Goal: Transaction & Acquisition: Purchase product/service

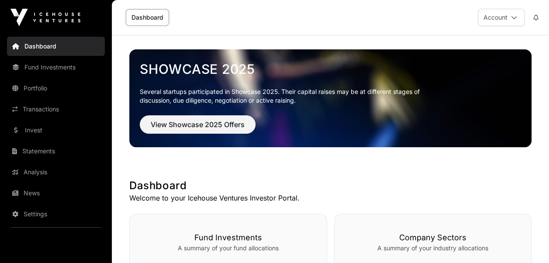
click at [514, 17] on icon at bounding box center [514, 17] width 6 height 6
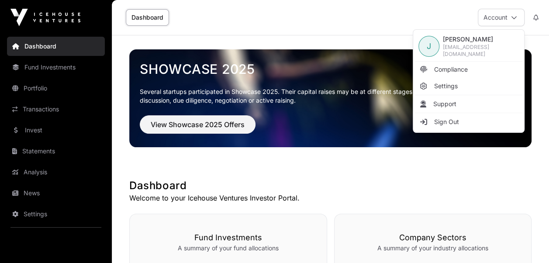
click at [433, 66] on link "Compliance" at bounding box center [468, 70] width 107 height 16
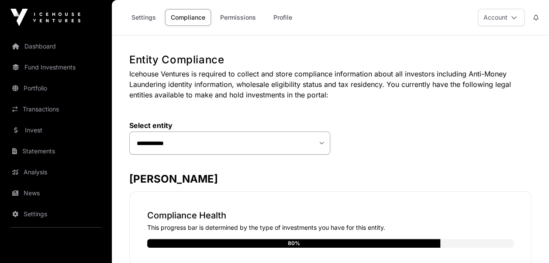
click at [236, 17] on link "Permissions" at bounding box center [237, 17] width 47 height 17
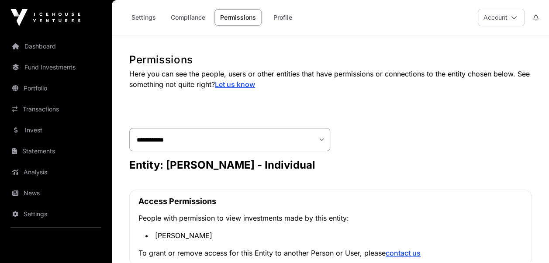
click at [38, 43] on link "Dashboard" at bounding box center [56, 46] width 98 height 19
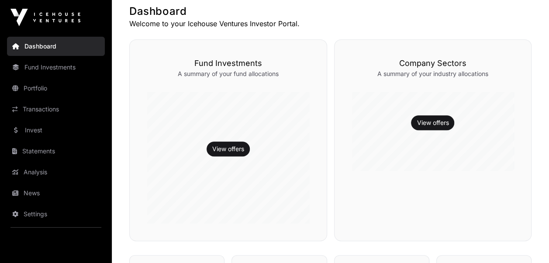
scroll to position [175, 0]
click at [222, 148] on link "View offers" at bounding box center [228, 148] width 32 height 9
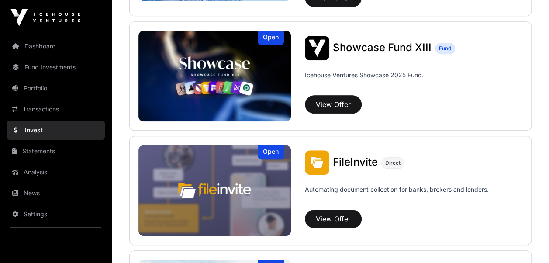
scroll to position [306, 0]
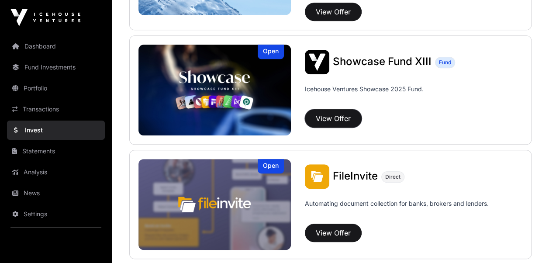
click at [337, 118] on button "View Offer" at bounding box center [333, 118] width 57 height 18
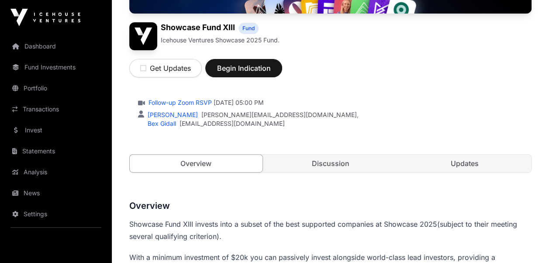
scroll to position [131, 0]
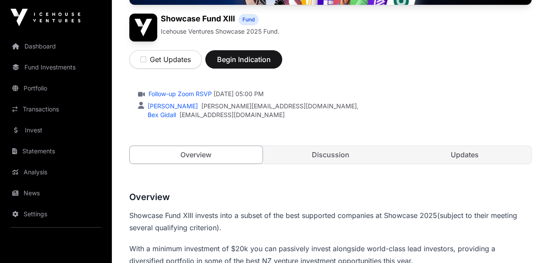
click at [470, 154] on link "Updates" at bounding box center [464, 154] width 133 height 17
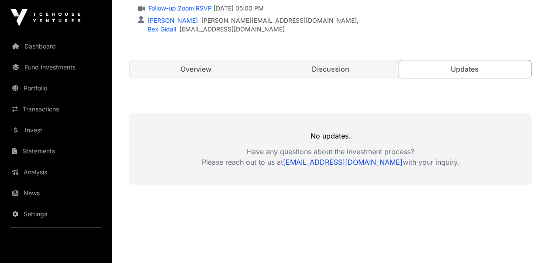
scroll to position [218, 0]
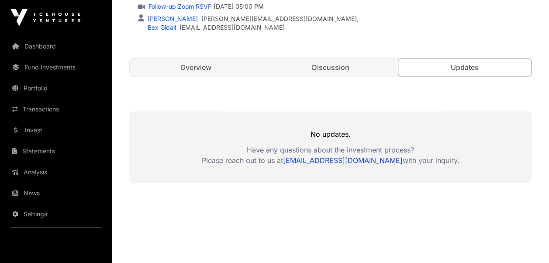
click at [331, 67] on link "Discussion" at bounding box center [330, 67] width 133 height 17
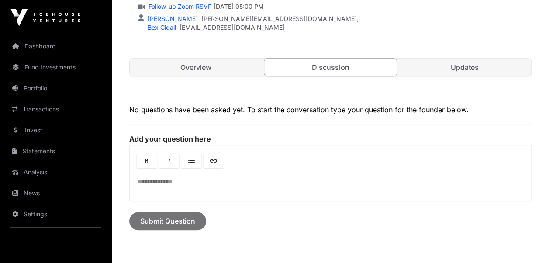
click at [205, 64] on link "Overview" at bounding box center [196, 67] width 133 height 17
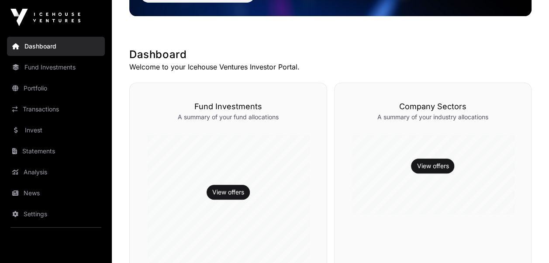
scroll to position [175, 0]
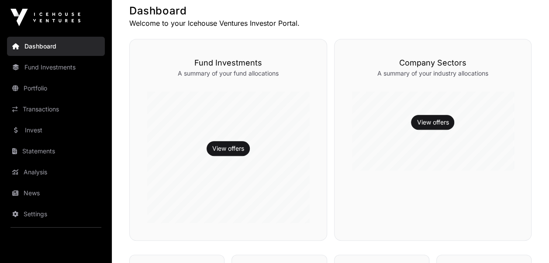
click at [437, 125] on link "View offers" at bounding box center [433, 122] width 32 height 9
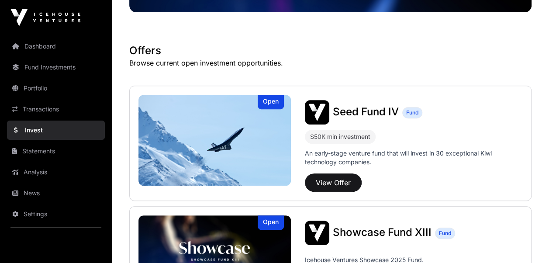
scroll to position [175, 0]
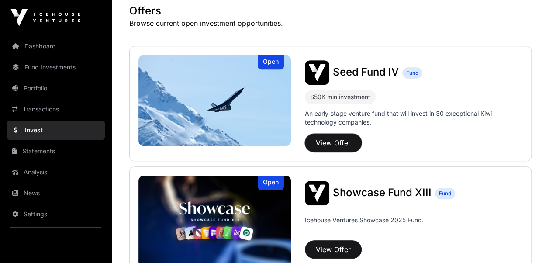
click at [326, 141] on button "View Offer" at bounding box center [333, 143] width 57 height 18
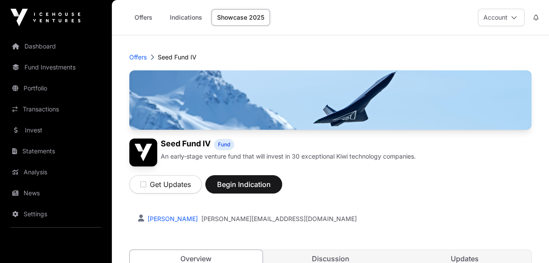
scroll to position [87, 0]
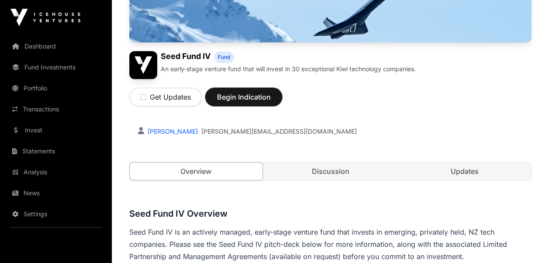
click at [237, 97] on span "Begin Indication" at bounding box center [243, 97] width 55 height 10
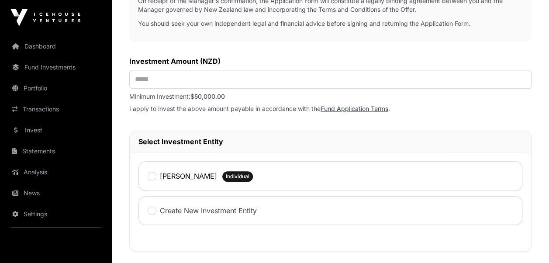
scroll to position [218, 0]
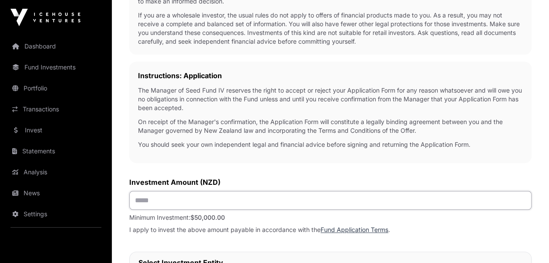
click at [208, 196] on input "text" at bounding box center [330, 200] width 402 height 19
type input "*******"
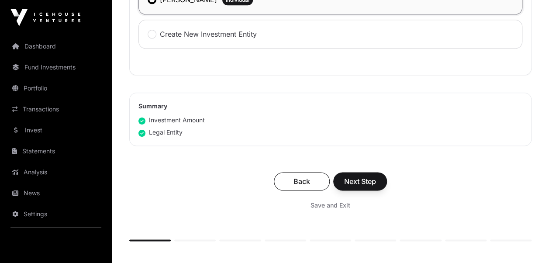
scroll to position [524, 0]
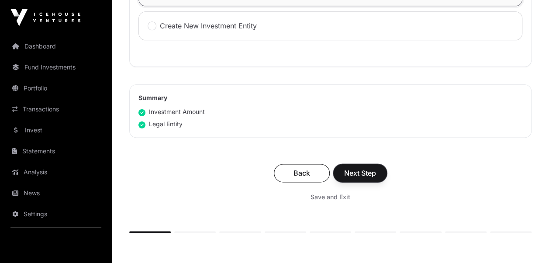
click at [366, 174] on span "Next Step" at bounding box center [360, 173] width 32 height 10
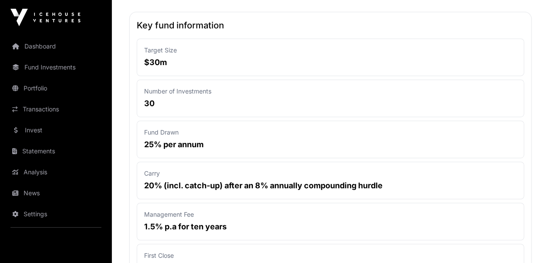
scroll to position [87, 0]
